Goal: Information Seeking & Learning: Learn about a topic

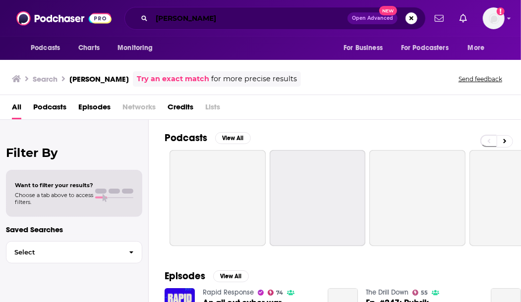
click at [175, 19] on input "[PERSON_NAME]" at bounding box center [250, 18] width 196 height 16
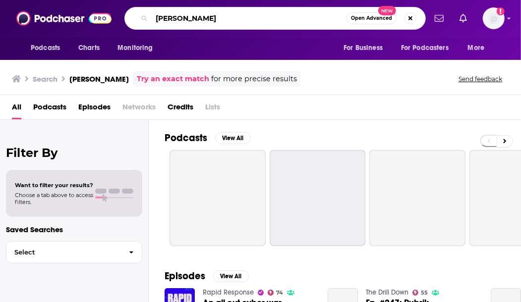
click at [175, 19] on input "[PERSON_NAME]" at bounding box center [249, 18] width 195 height 16
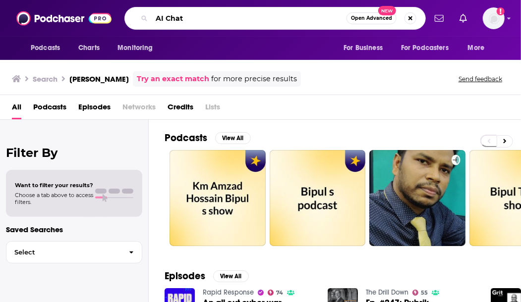
type input "AI Chat"
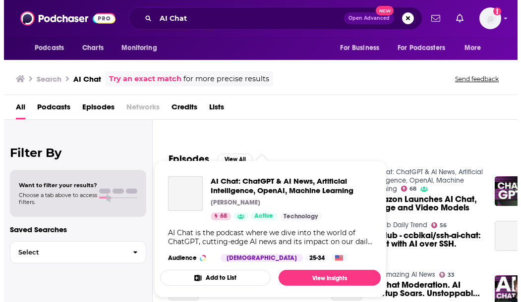
scroll to position [117, 0]
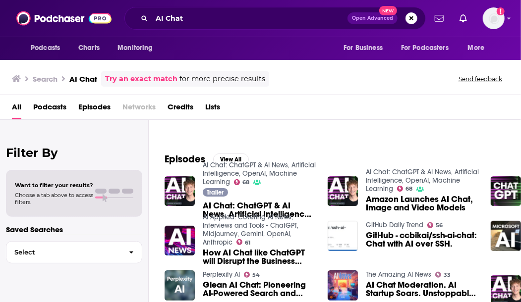
click at [363, 143] on div "Episodes View All AI Chat: ChatGPT & AI News, Artificial Intelligence, OpenAI, …" at bounding box center [335, 231] width 372 height 181
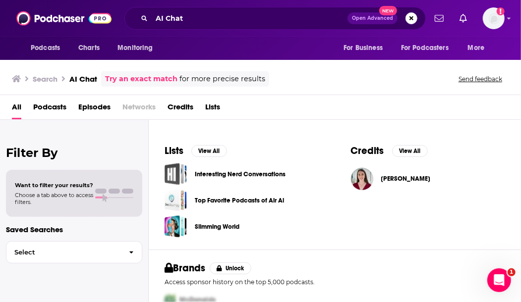
scroll to position [356, 0]
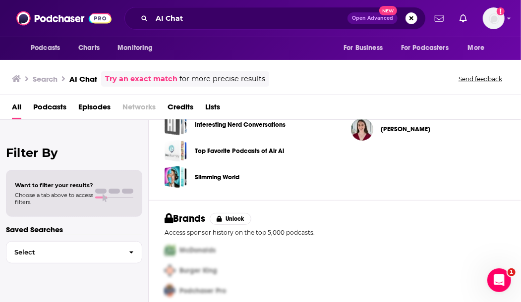
click at [507, 33] on div "Podcasts Charts Monitoring AI Chat Open Advanced New For Business For Podcaster…" at bounding box center [260, 18] width 521 height 37
click at [510, 20] on icon "Show profile menu" at bounding box center [509, 18] width 4 height 6
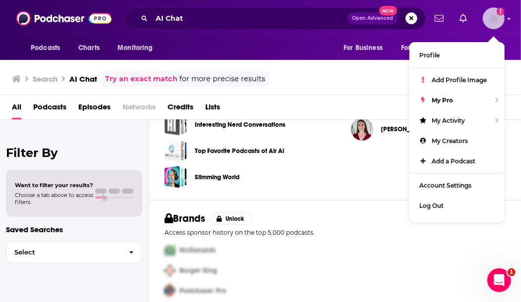
click at [495, 19] on img "Logged in as AlkaNara" at bounding box center [494, 18] width 22 height 22
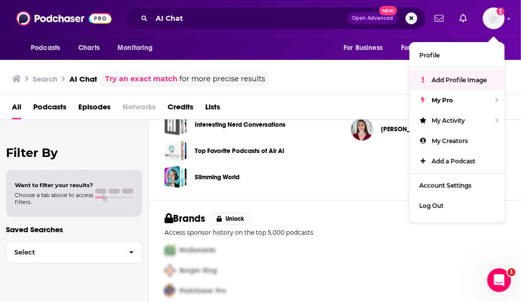
click at [354, 244] on div "McDonalds" at bounding box center [333, 250] width 345 height 20
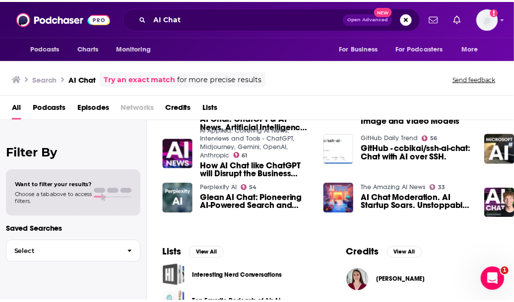
scroll to position [0, 0]
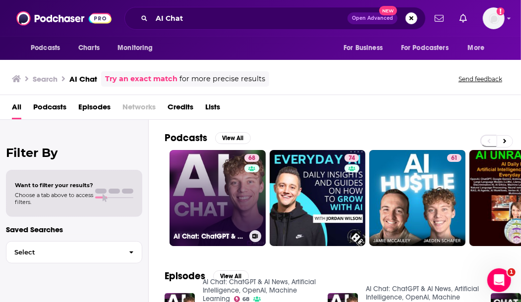
click at [186, 203] on link "68 AI Chat: ChatGPT & AI News, Artificial Intelligence, OpenAI, Machine Learning" at bounding box center [218, 198] width 96 height 96
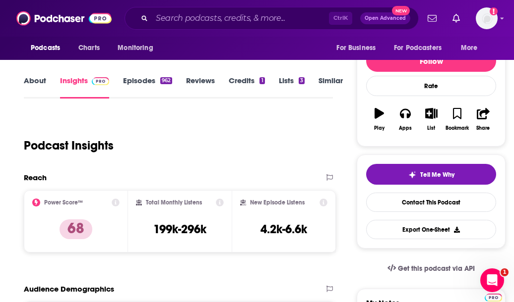
scroll to position [98, 0]
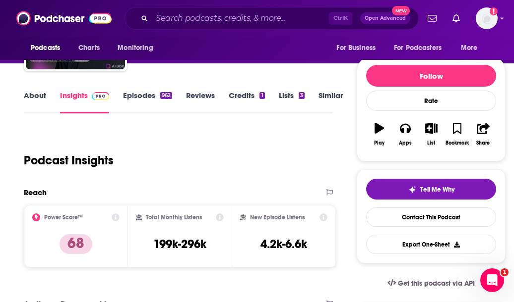
click at [139, 104] on link "Episodes 962" at bounding box center [147, 102] width 49 height 23
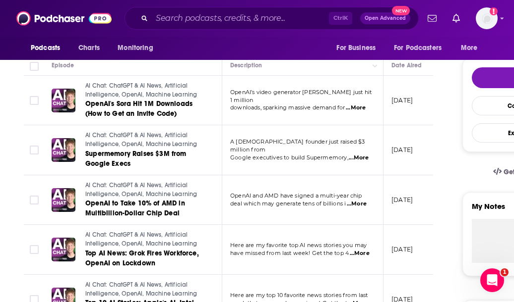
scroll to position [290, 0]
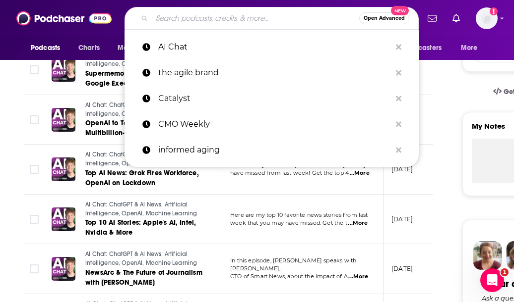
click at [281, 17] on input "Search podcasts, credits, & more..." at bounding box center [255, 18] width 207 height 16
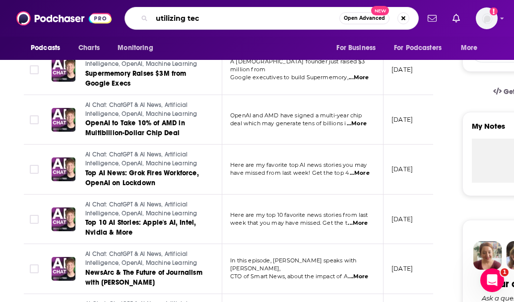
type input "utilizing tech"
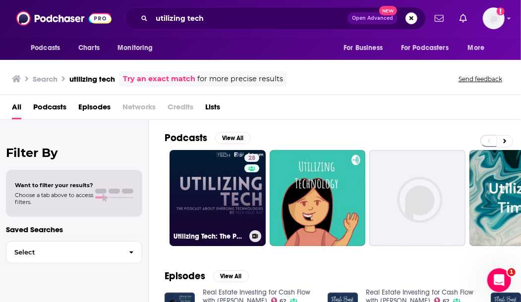
click at [201, 191] on link "28 Utilizing Tech: The Podcast Series About Emerging Technology" at bounding box center [218, 198] width 96 height 96
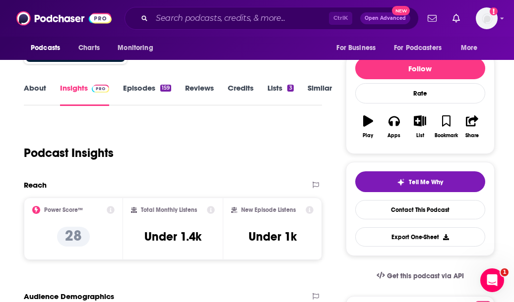
scroll to position [106, 0]
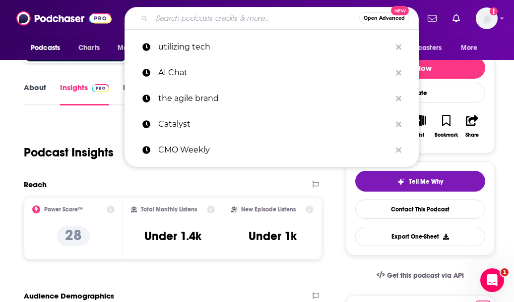
click at [199, 14] on input "Search podcasts, credits, & more..." at bounding box center [255, 18] width 207 height 16
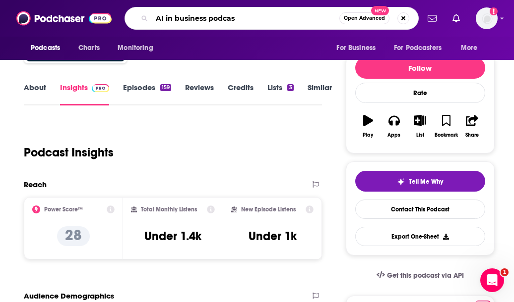
type input "AI in business podcast"
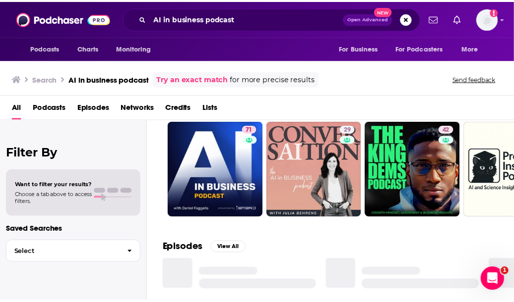
scroll to position [27, 0]
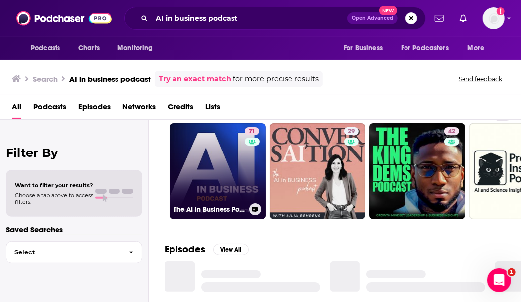
click at [223, 176] on link "71 The AI in Business Podcast" at bounding box center [218, 171] width 96 height 96
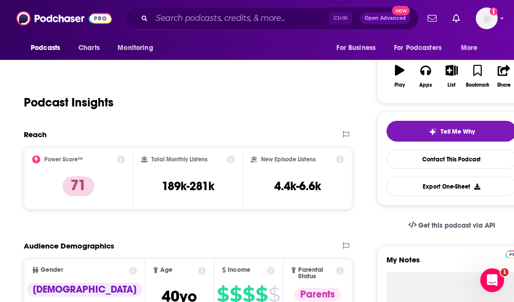
scroll to position [157, 0]
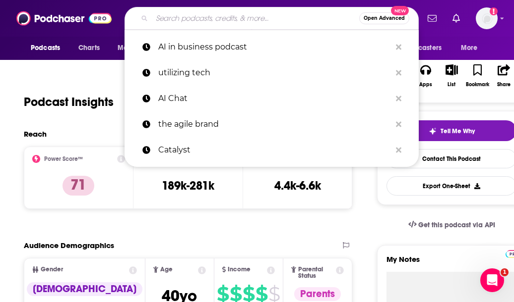
click at [169, 22] on input "Search podcasts, credits, & more..." at bounding box center [255, 18] width 207 height 16
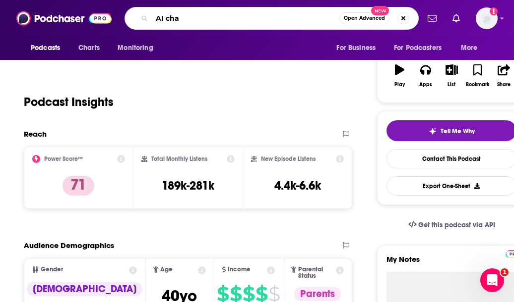
type input "AI chat"
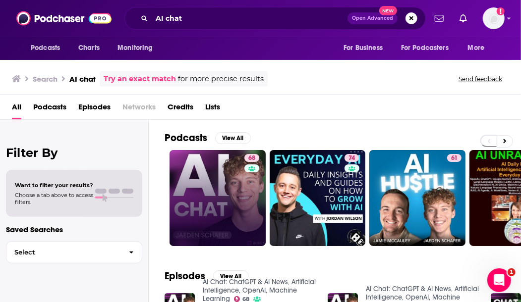
click at [225, 196] on link "68" at bounding box center [218, 198] width 96 height 96
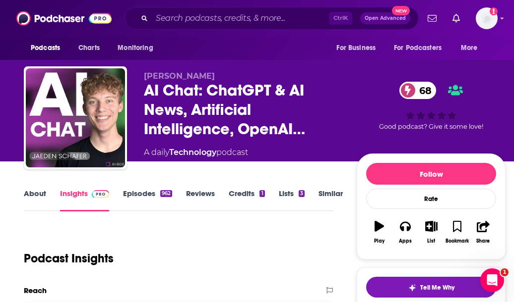
click at [144, 197] on link "Episodes 962" at bounding box center [147, 200] width 49 height 23
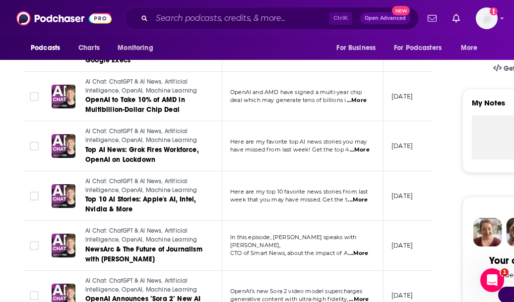
scroll to position [382, 0]
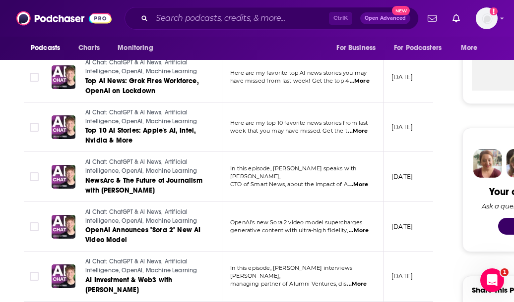
click at [345, 175] on p "In this episode, [PERSON_NAME] speaks with [PERSON_NAME]," at bounding box center [302, 173] width 144 height 16
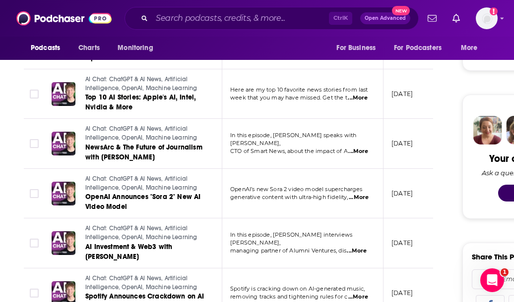
scroll to position [419, 0]
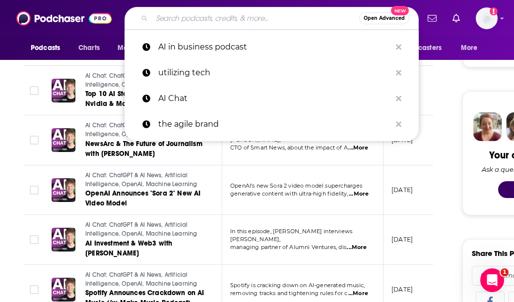
click at [234, 15] on input "Search podcasts, credits, & more..." at bounding box center [255, 18] width 207 height 16
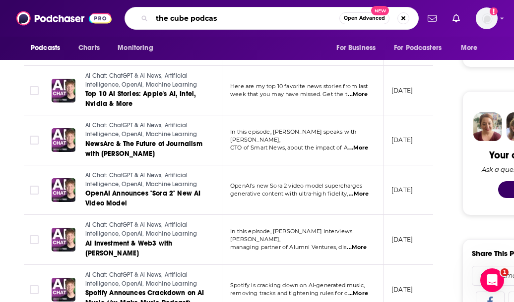
type input "the cube podcast"
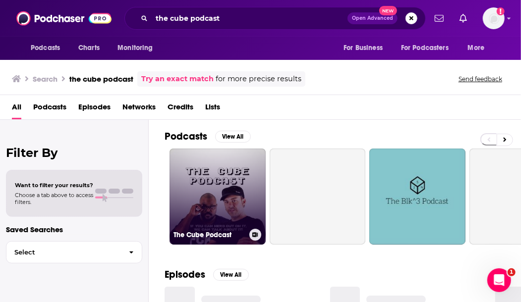
scroll to position [26, 0]
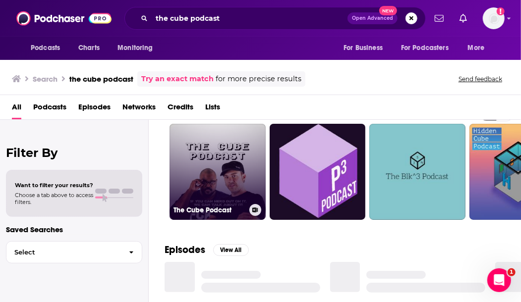
click at [235, 185] on link "The Cube Podcast" at bounding box center [218, 172] width 96 height 96
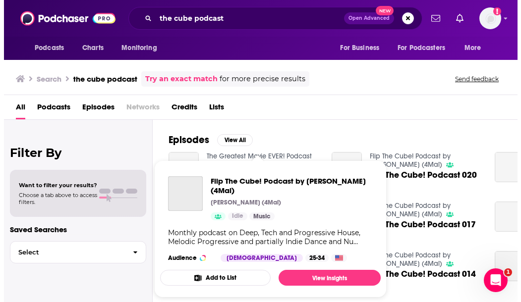
scroll to position [136, 0]
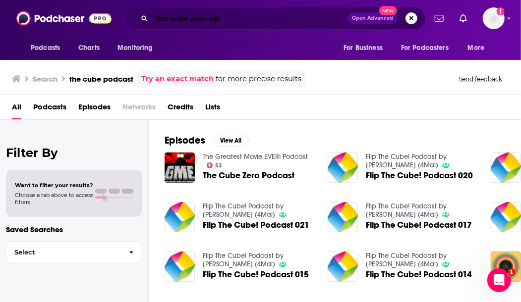
click at [183, 20] on input "the cube podcast" at bounding box center [250, 18] width 196 height 16
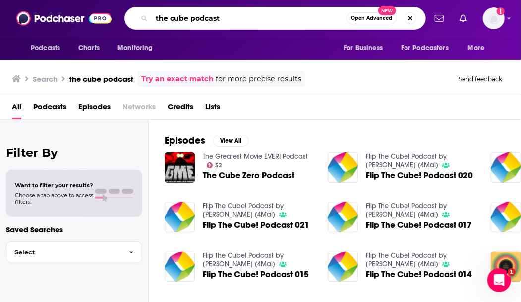
click at [183, 20] on input "the cube podcast" at bounding box center [249, 18] width 195 height 16
type input "s"
type input "data center frontier show"
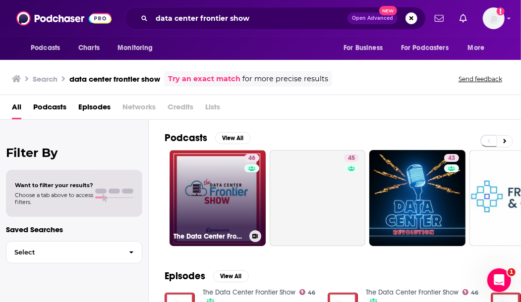
click at [208, 190] on link "46 The Data Center Frontier Show" at bounding box center [218, 198] width 96 height 96
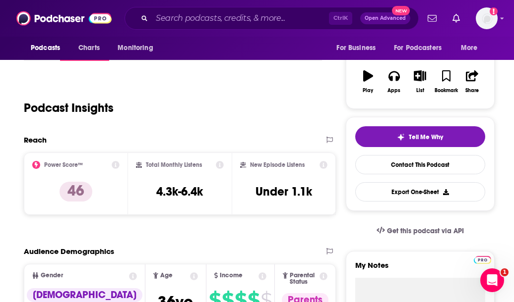
scroll to position [195, 0]
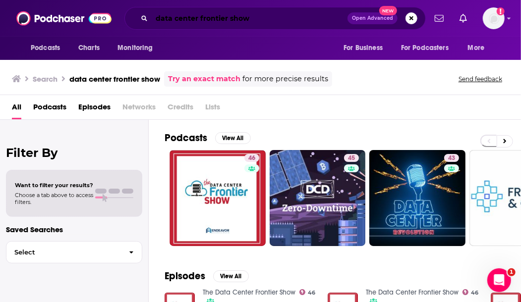
click at [197, 19] on input "data center frontier show" at bounding box center [250, 18] width 196 height 16
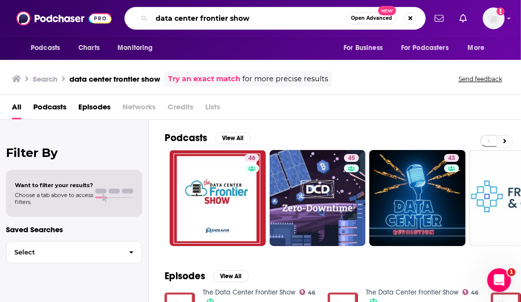
click at [197, 19] on input "data center frontier show" at bounding box center [249, 18] width 195 height 16
click at [197, 19] on input "data centerthe frontier show" at bounding box center [249, 18] width 195 height 16
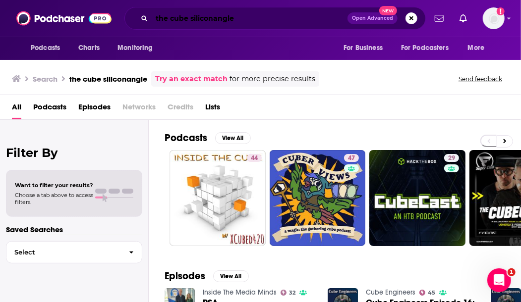
click at [176, 21] on input "the cube siliconangle" at bounding box center [250, 18] width 196 height 16
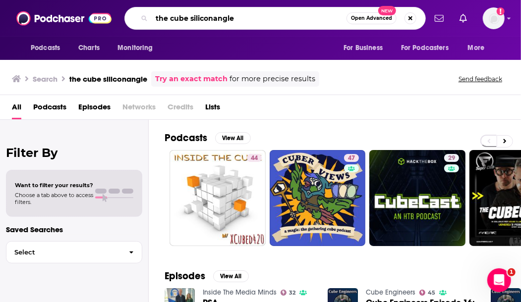
click at [176, 21] on input "the cube siliconangle" at bounding box center [249, 18] width 195 height 16
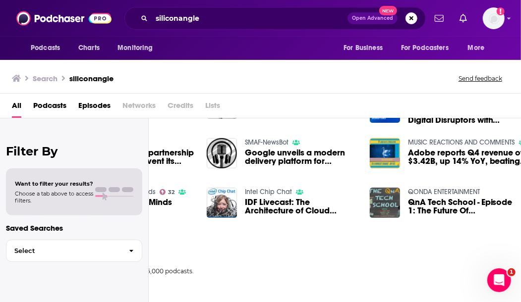
scroll to position [199, 121]
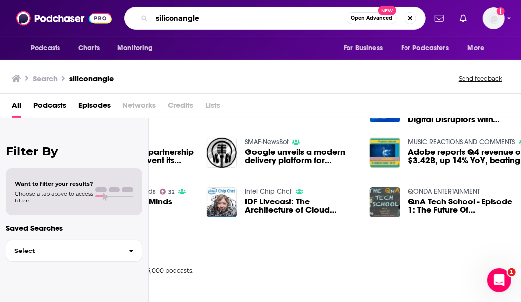
click at [166, 18] on input "siliconangle" at bounding box center [249, 18] width 195 height 16
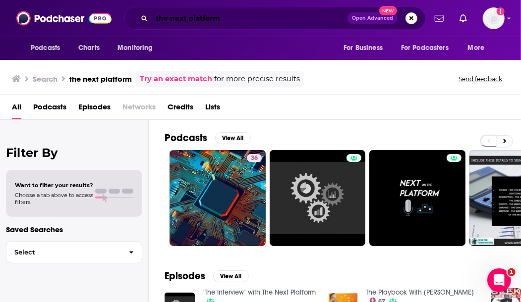
click at [260, 23] on input "the next platform" at bounding box center [250, 18] width 196 height 16
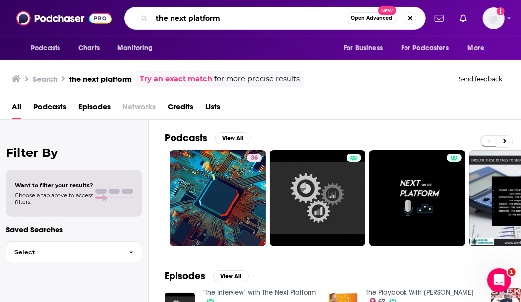
click at [260, 23] on input "the next platform" at bounding box center [249, 18] width 195 height 16
type input "cloudcast"
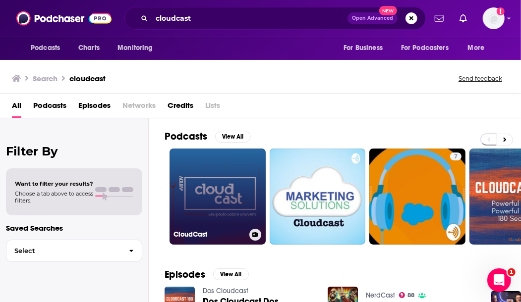
click at [222, 202] on link "CloudCast" at bounding box center [218, 197] width 96 height 96
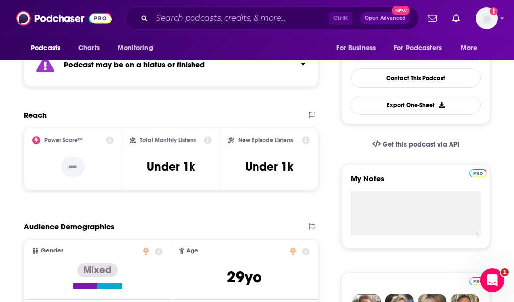
scroll to position [328, 0]
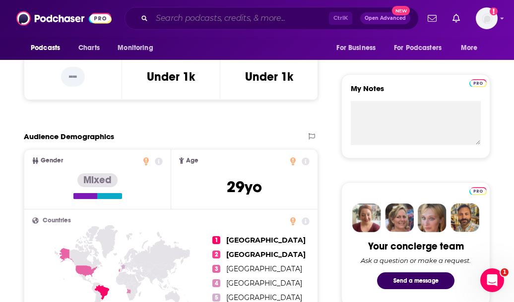
click at [243, 14] on input "Search podcasts, credits, & more..." at bounding box center [240, 18] width 177 height 16
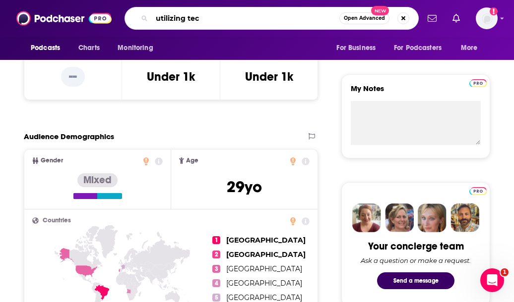
type input "utilizing tech"
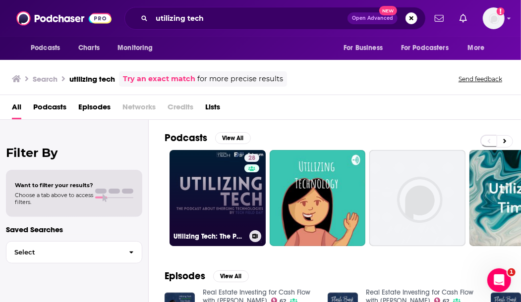
click at [208, 183] on link "28 Utilizing Tech: The Podcast Series About Emerging Technology" at bounding box center [218, 198] width 96 height 96
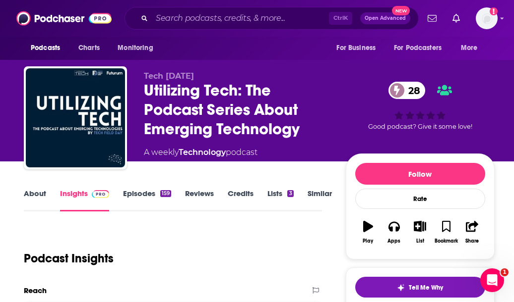
click at [139, 203] on link "Episodes 159" at bounding box center [147, 200] width 48 height 23
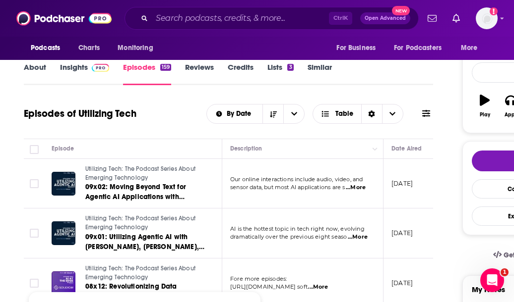
click at [362, 189] on span "...More" at bounding box center [356, 188] width 20 height 8
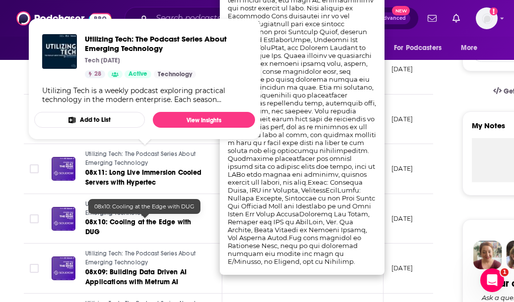
scroll to position [291, 0]
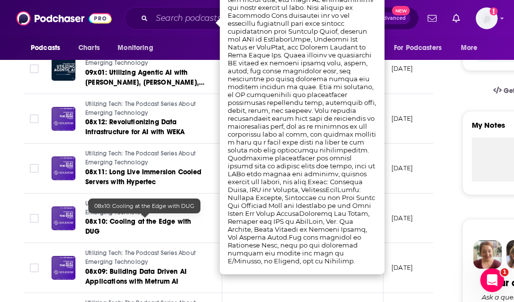
click at [186, 230] on link "08x10: Cooling at the Edge with DUG" at bounding box center [144, 227] width 119 height 20
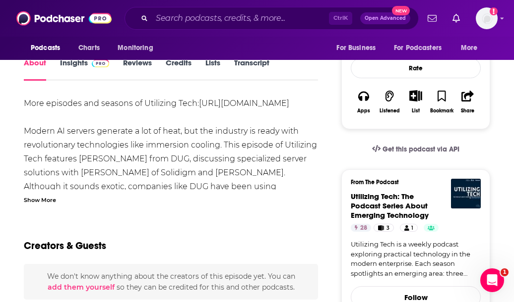
scroll to position [162, 0]
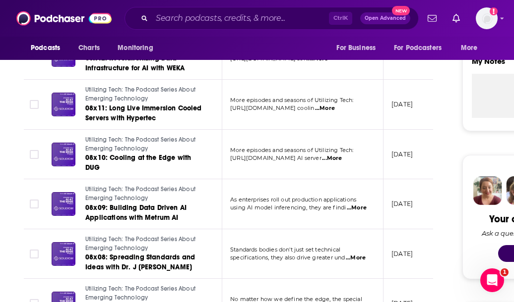
scroll to position [394, 0]
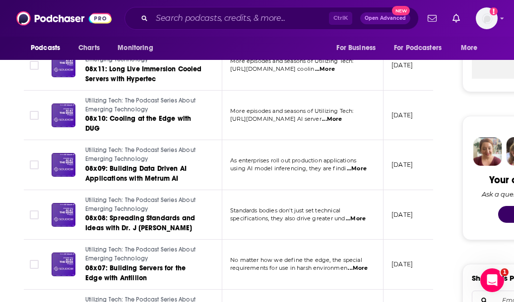
click at [354, 267] on span "...More" at bounding box center [358, 269] width 20 height 8
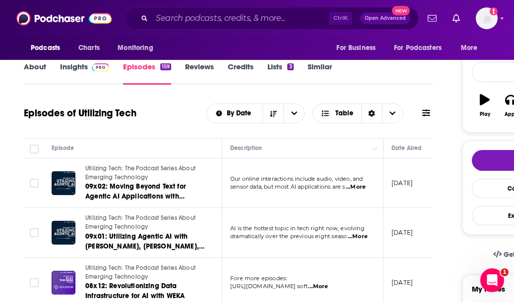
scroll to position [126, 0]
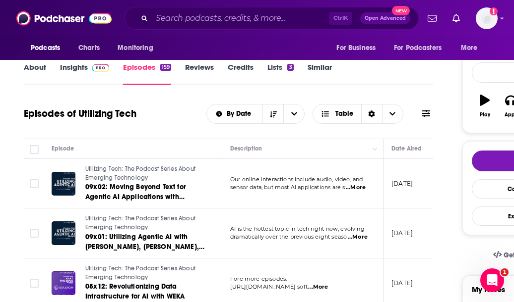
click at [361, 188] on span "...More" at bounding box center [356, 188] width 20 height 8
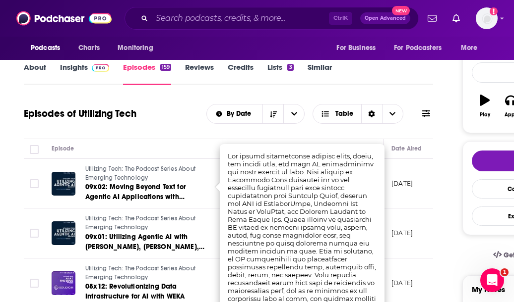
click at [143, 114] on div "Episodes of Utilizing Tech By Date Table" at bounding box center [228, 114] width 409 height 26
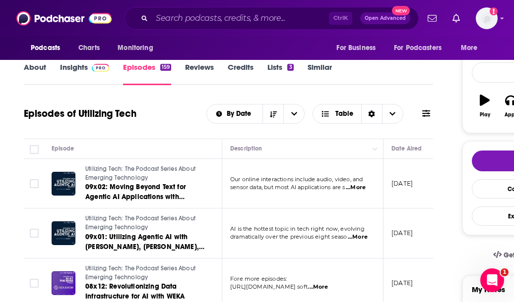
click at [328, 284] on span "...More" at bounding box center [318, 288] width 20 height 8
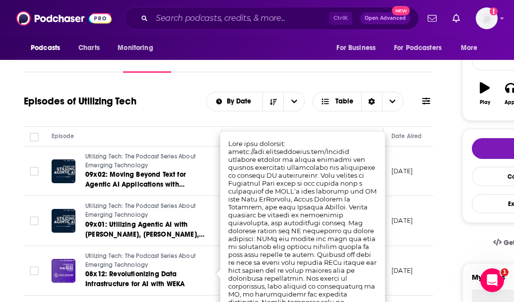
scroll to position [143, 0]
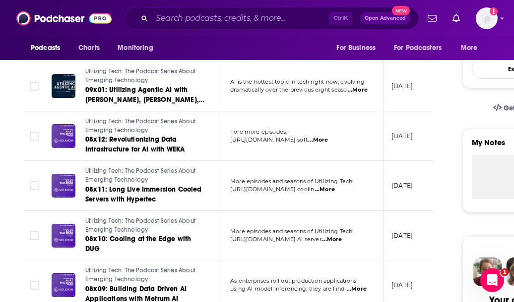
scroll to position [274, 0]
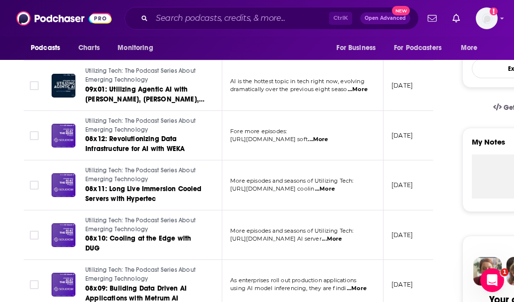
click at [370, 237] on p "[URL][DOMAIN_NAME] AI server ...More" at bounding box center [302, 240] width 144 height 8
click at [342, 237] on span "...More" at bounding box center [332, 240] width 20 height 8
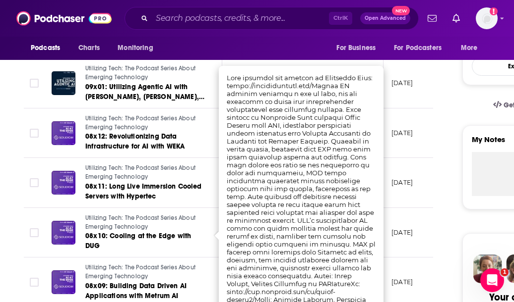
scroll to position [277, 0]
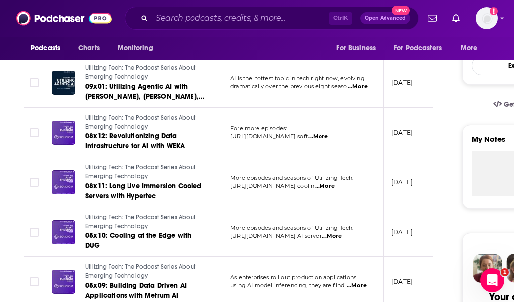
click at [405, 220] on td "[DATE]" at bounding box center [415, 233] width 64 height 50
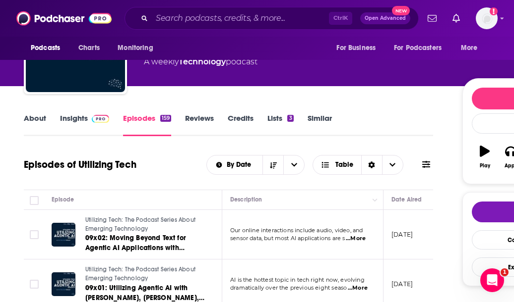
scroll to position [0, 0]
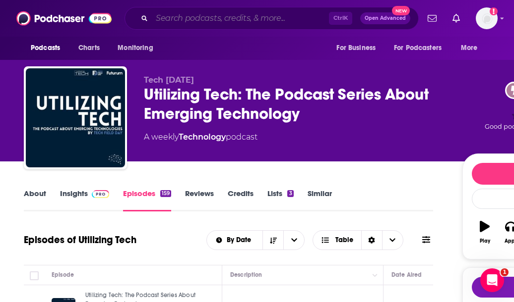
click at [200, 20] on input "Search podcasts, credits, & more..." at bounding box center [240, 18] width 177 height 16
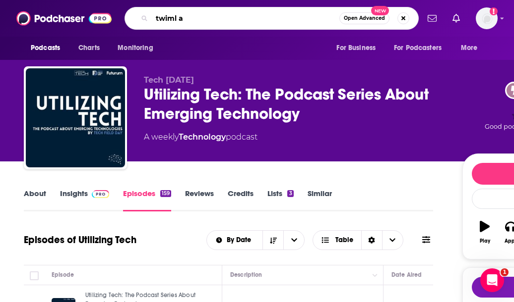
type input "twiml ai"
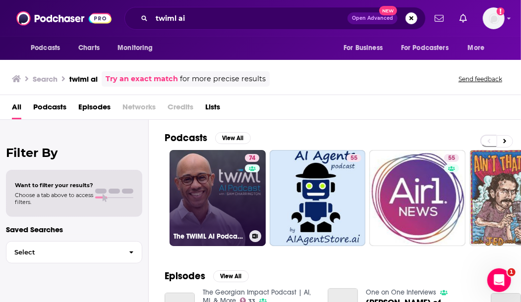
click at [208, 219] on link "74 The TWIML AI Podcast (formerly This Week in Machine Learning & Artificial In…" at bounding box center [218, 198] width 96 height 96
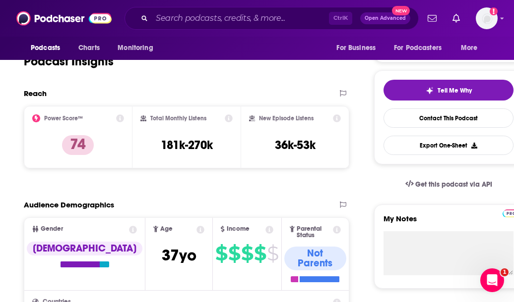
scroll to position [199, 0]
